Goal: Task Accomplishment & Management: Manage account settings

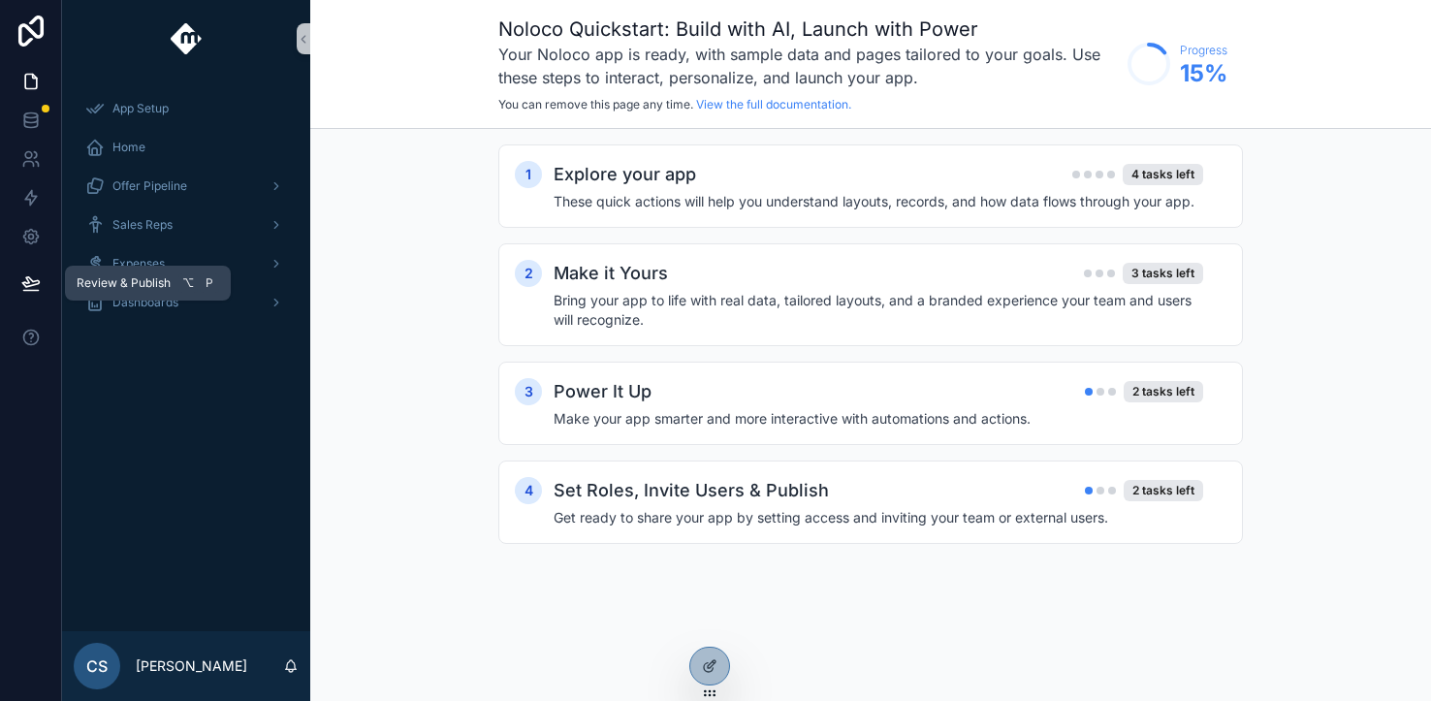
click at [36, 285] on icon at bounding box center [30, 282] width 19 height 19
click at [37, 248] on link at bounding box center [30, 236] width 61 height 39
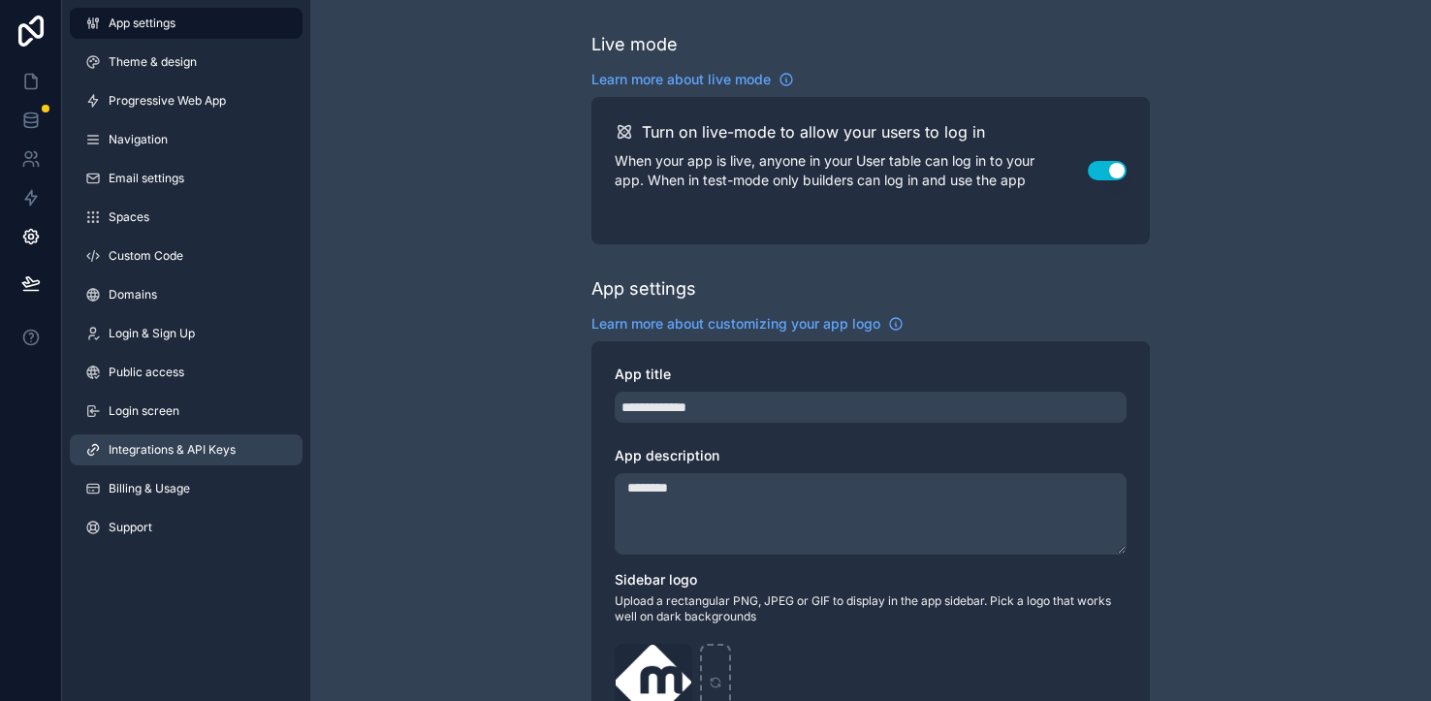
click at [200, 446] on span "Integrations & API Keys" at bounding box center [172, 450] width 127 height 16
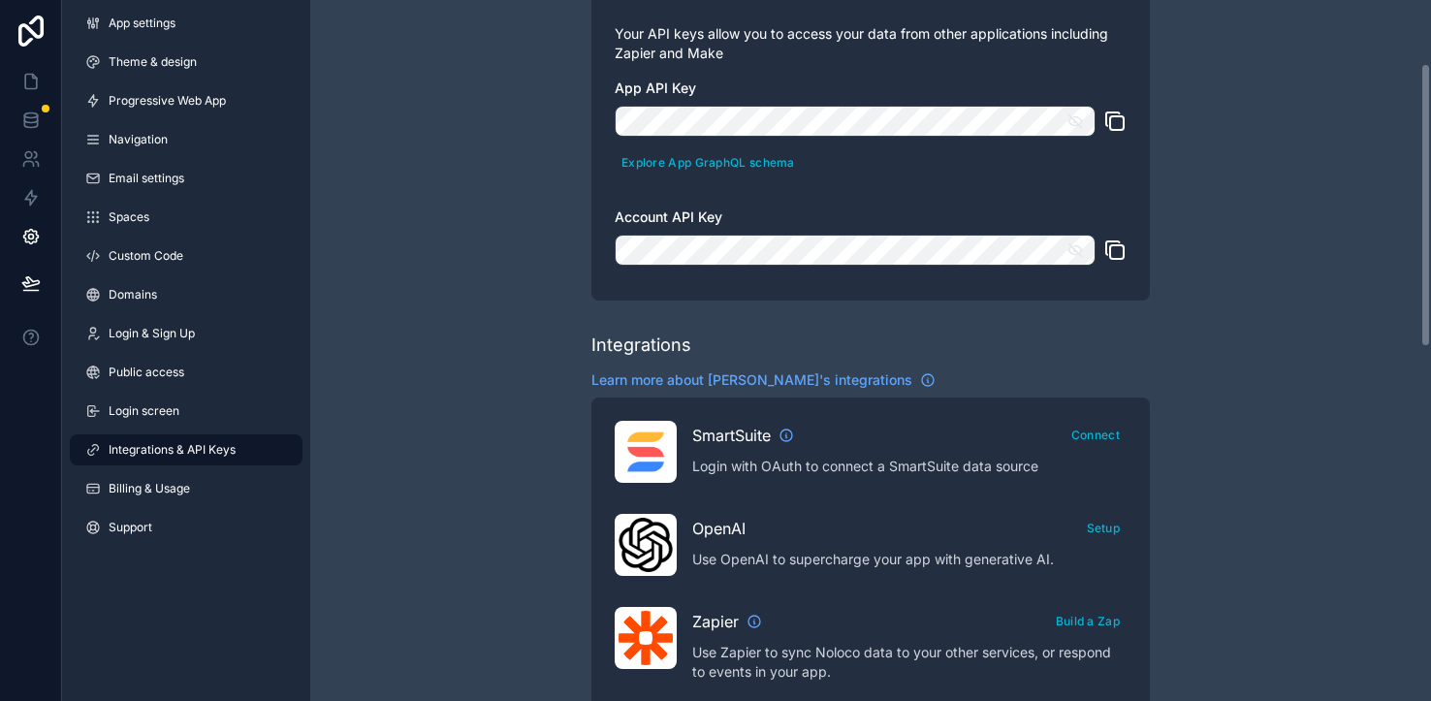
scroll to position [412, 0]
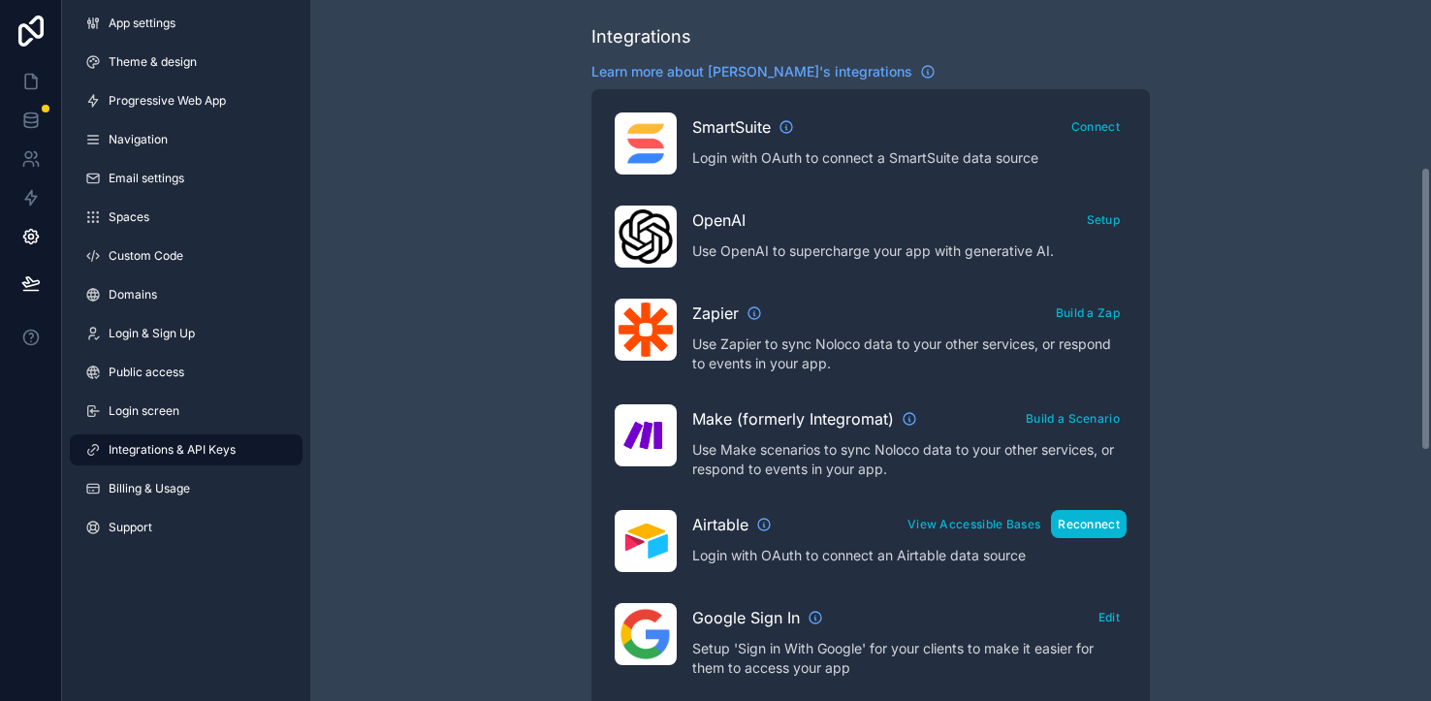
click at [1091, 521] on button "Reconnect" at bounding box center [1089, 524] width 76 height 28
click at [914, 521] on button "View Accessible Bases" at bounding box center [974, 524] width 146 height 28
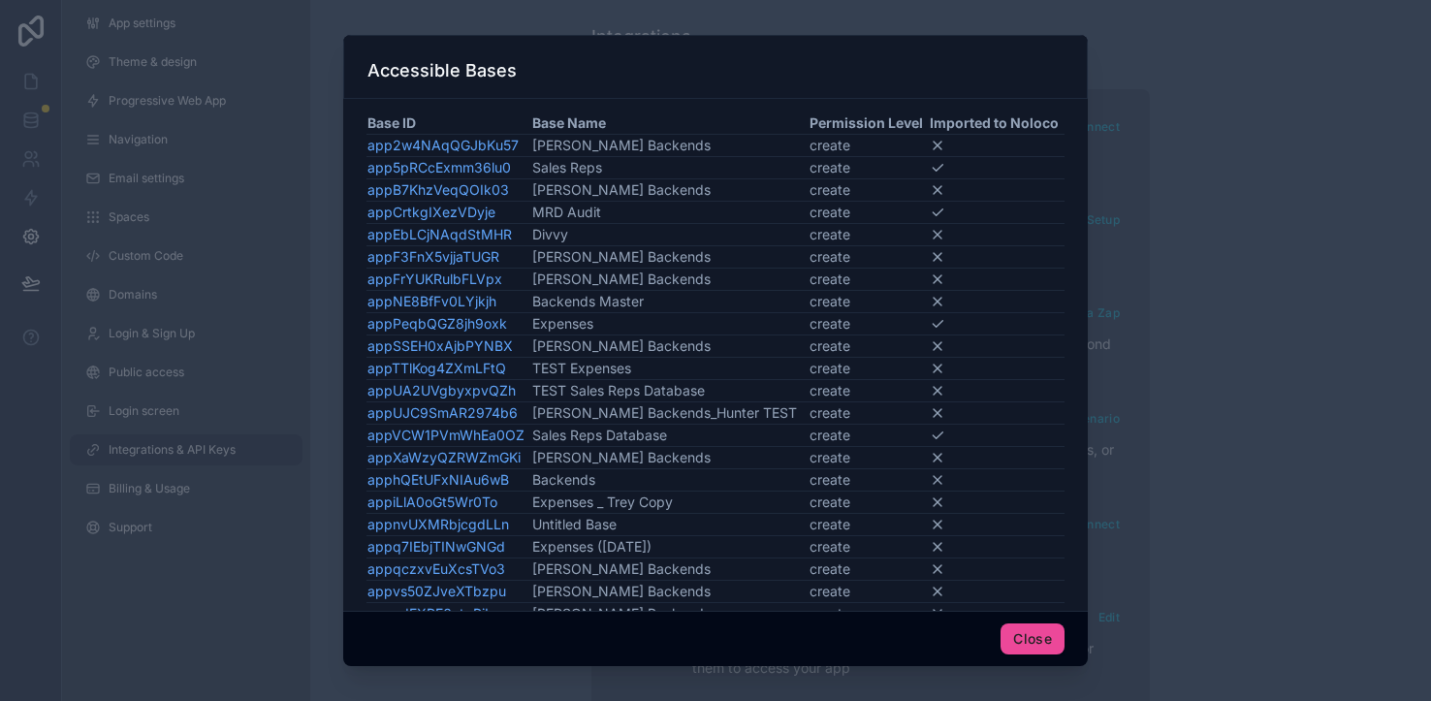
scroll to position [105, 0]
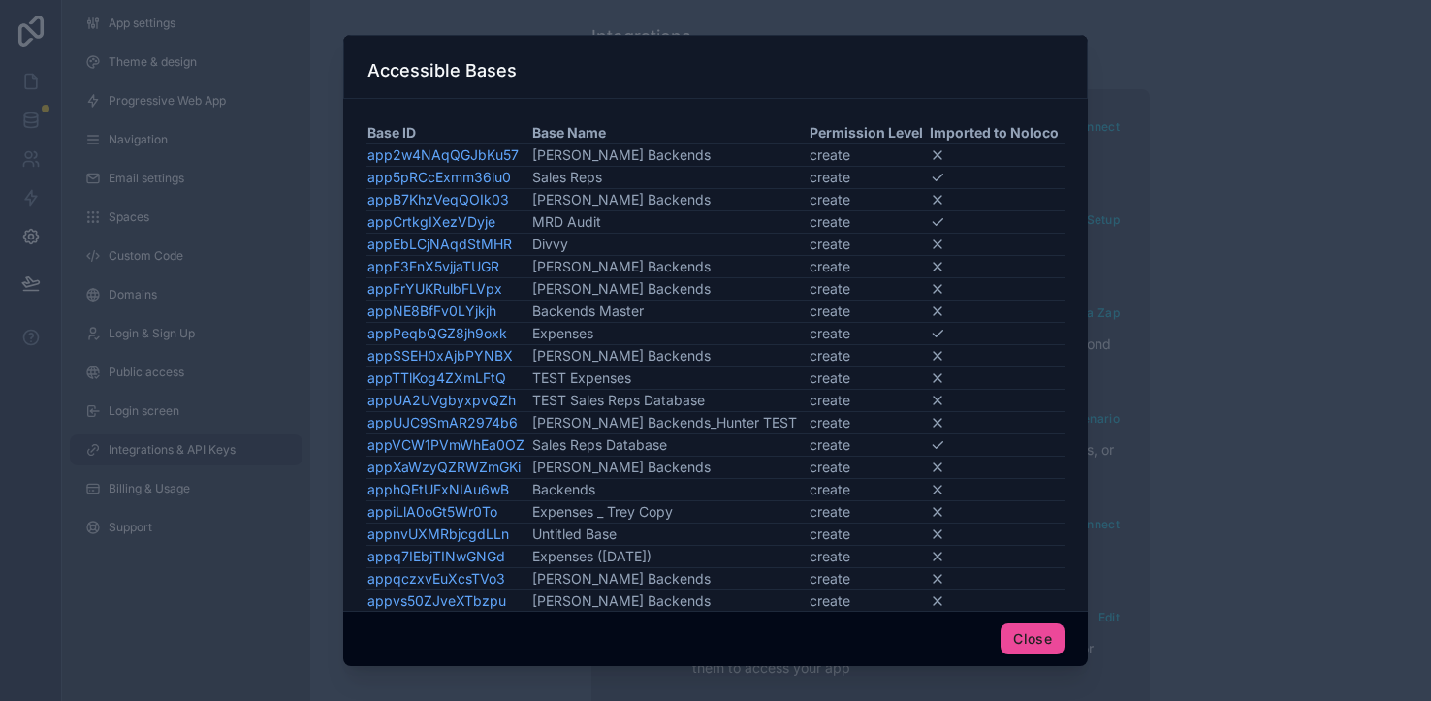
click at [935, 154] on icon at bounding box center [937, 155] width 8 height 8
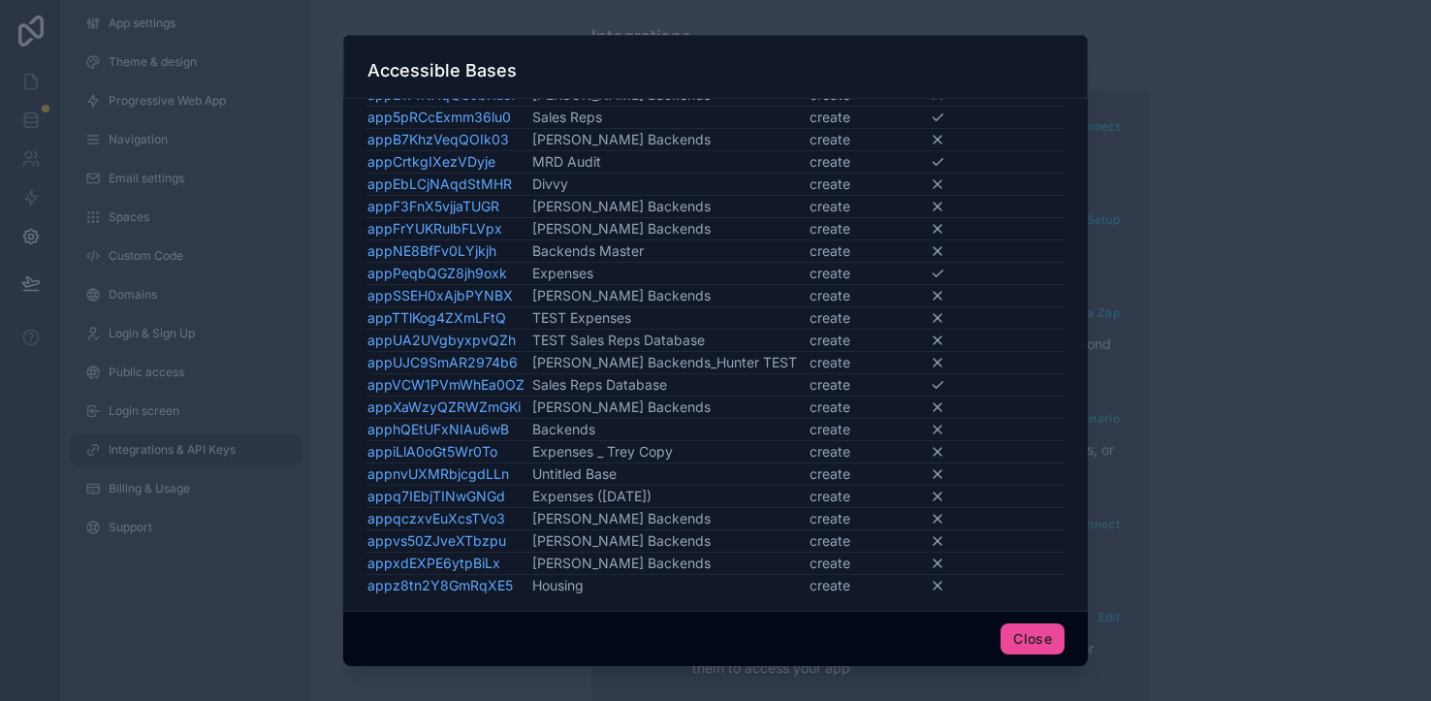
scroll to position [0, 0]
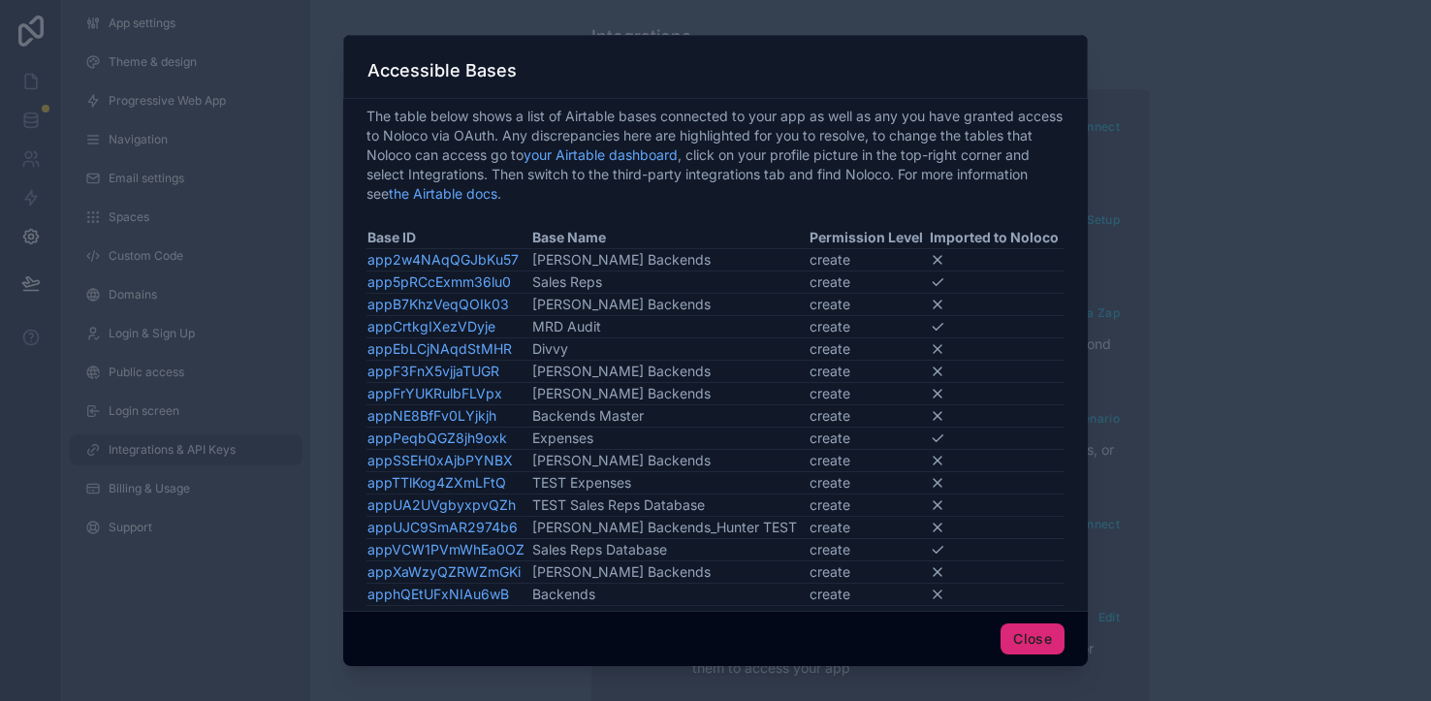
click at [1041, 629] on button "Close" at bounding box center [1032, 638] width 64 height 31
